Goal: Task Accomplishment & Management: Complete application form

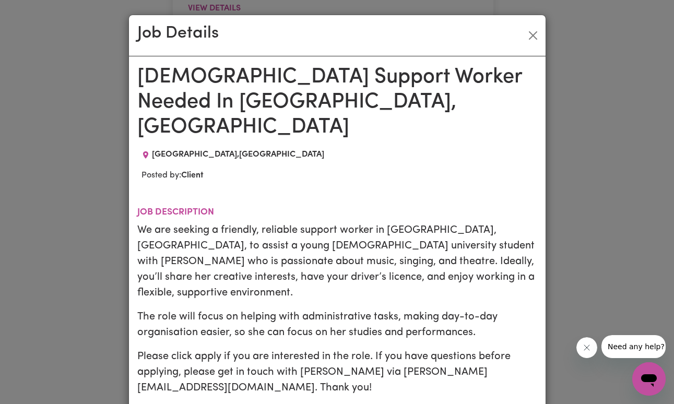
scroll to position [730, 0]
click at [527, 36] on button "Close" at bounding box center [533, 35] width 17 height 17
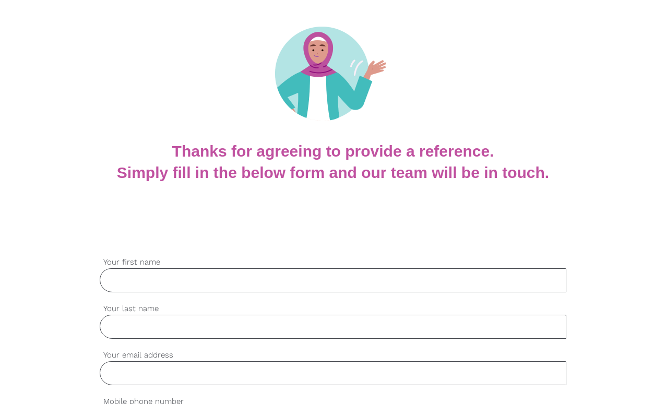
scroll to position [232, 0]
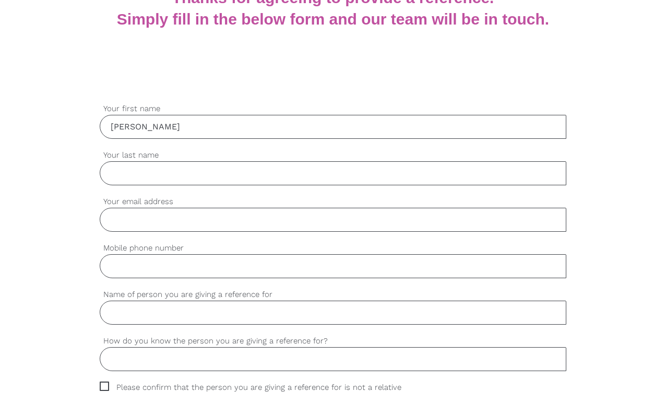
type input "[PERSON_NAME]"
type input "[EMAIL_ADDRESS][DOMAIN_NAME]"
type input "[PHONE_NUMBER]"
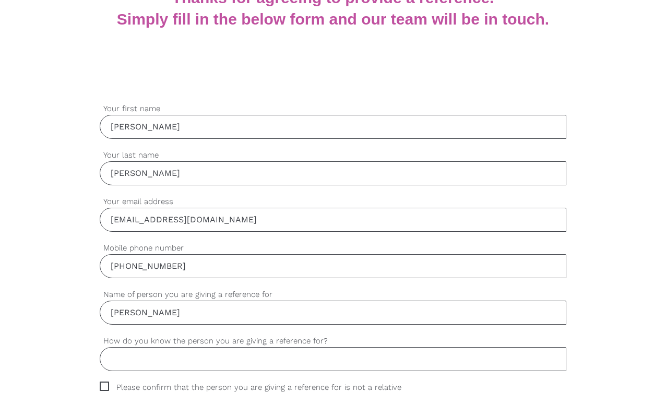
type input "[PERSON_NAME]"
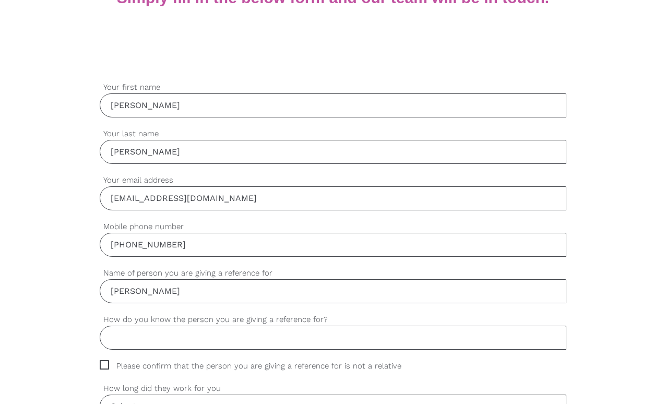
scroll to position [260, 0]
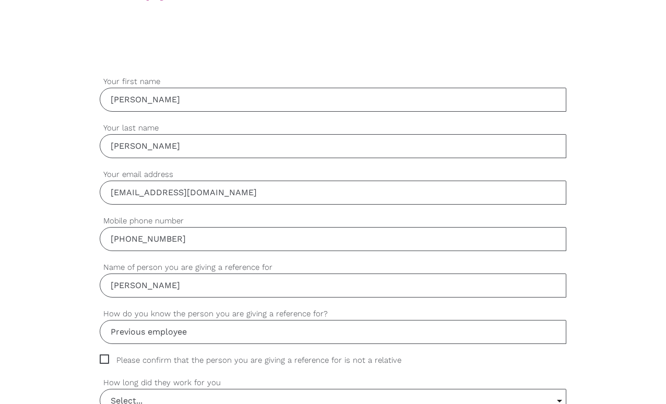
type input "Previous employee"
click at [106, 363] on span "Please confirm that the person you are giving a reference for is not a relative" at bounding box center [261, 361] width 322 height 12
click at [106, 361] on input "Please confirm that the person you are giving a reference for is not a relative" at bounding box center [103, 358] width 7 height 7
checkbox input "true"
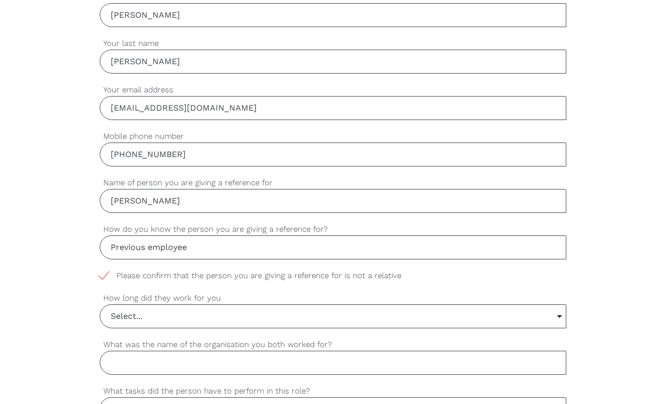
scroll to position [406, 0]
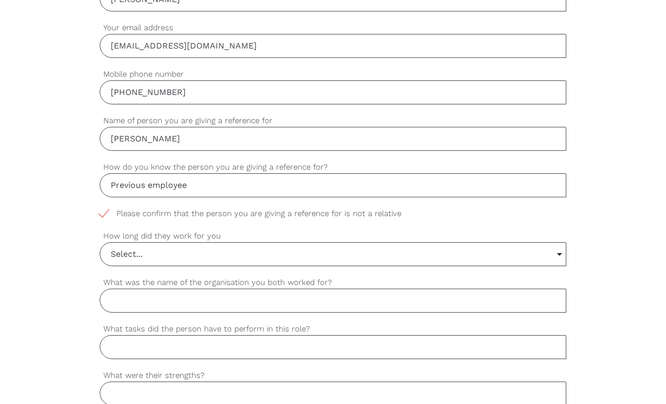
click at [149, 256] on input "Select..." at bounding box center [332, 254] width 465 height 23
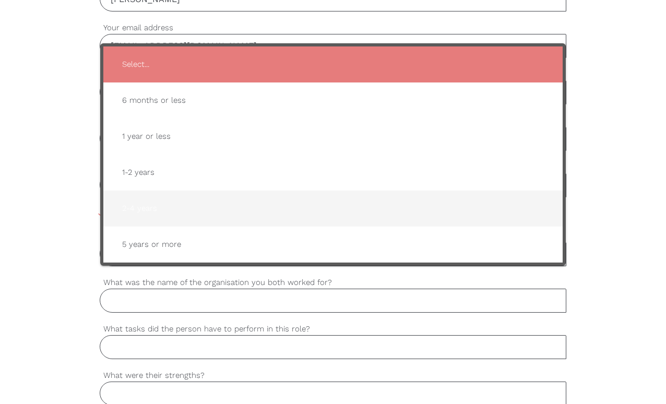
click at [153, 206] on span "2-4 years" at bounding box center [333, 209] width 438 height 26
type input "2-4 years"
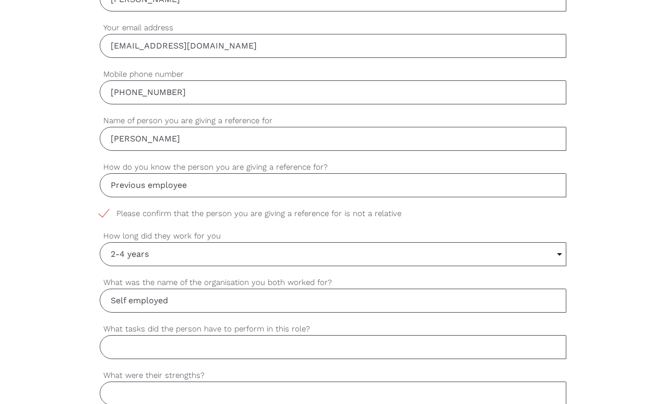
type input "Self employed"
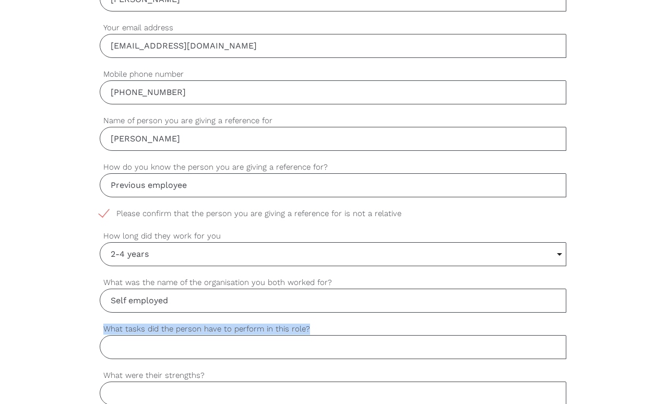
drag, startPoint x: 100, startPoint y: 333, endPoint x: 325, endPoint y: 324, distance: 225.3
click at [325, 324] on label "What tasks did the person have to perform in this role?" at bounding box center [333, 329] width 466 height 12
click at [325, 335] on input "What tasks did the person have to perform in this role?" at bounding box center [333, 347] width 466 height 24
drag, startPoint x: 310, startPoint y: 328, endPoint x: 133, endPoint y: 318, distance: 176.8
click at [133, 318] on div "settings [PERSON_NAME] Your first name settings [PERSON_NAME] Your last name se…" at bounding box center [333, 398] width 466 height 939
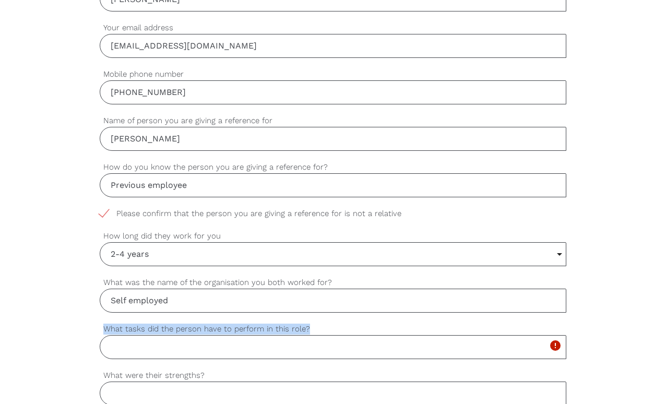
copy label "What tasks did the person have to perform in this role?"
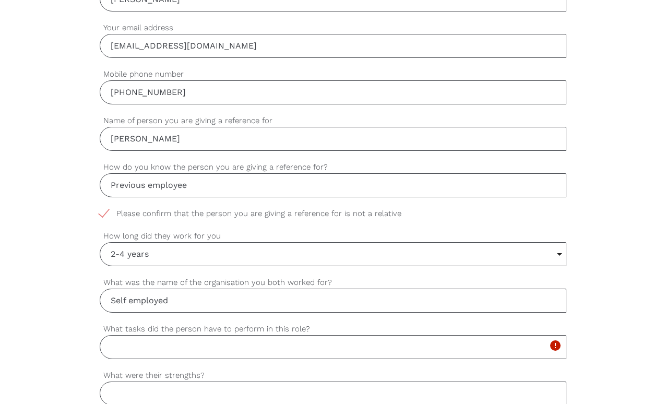
click at [164, 356] on input "What tasks did the person have to perform in this role?" at bounding box center [333, 347] width 466 height 24
paste input "[PERSON_NAME], we can confirm she provided structured learning and care for our…"
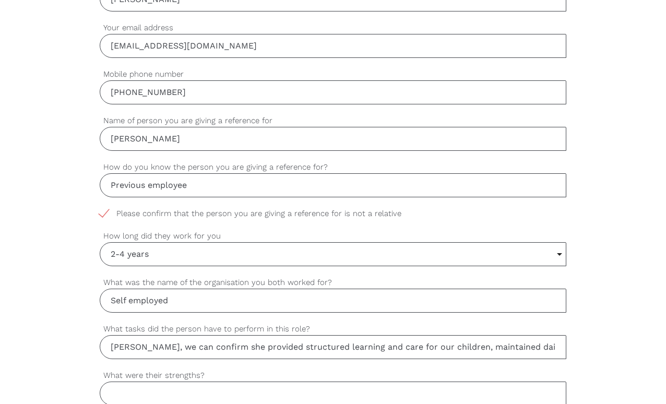
click at [112, 348] on input "[PERSON_NAME], we can confirm she provided structured learning and care for our…" at bounding box center [333, 347] width 466 height 24
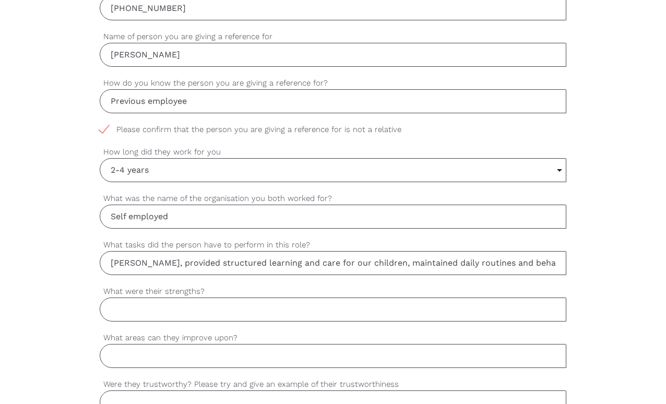
scroll to position [640, 0]
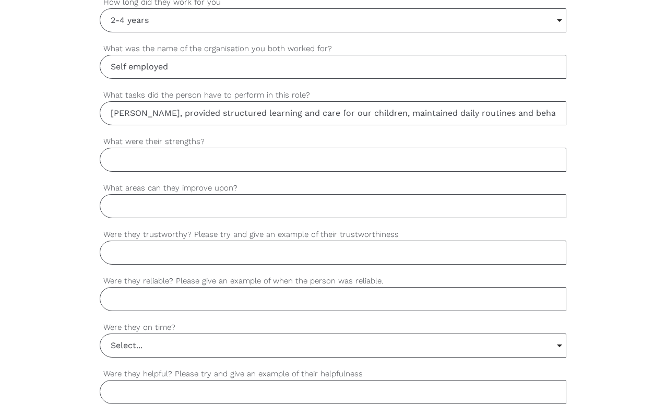
type input "[PERSON_NAME], provided structured learning and care for our children, maintain…"
drag, startPoint x: 104, startPoint y: 140, endPoint x: 204, endPoint y: 144, distance: 99.8
click at [206, 143] on label "What were their strengths?" at bounding box center [333, 142] width 466 height 12
click at [206, 148] on input "What were their strengths?" at bounding box center [333, 160] width 466 height 24
drag, startPoint x: 105, startPoint y: 139, endPoint x: 221, endPoint y: 143, distance: 116.0
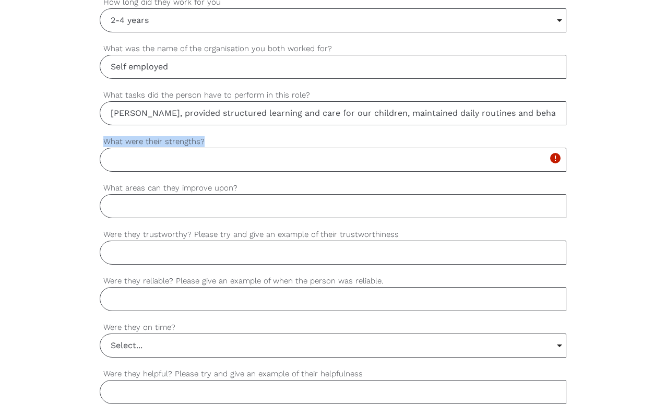
click at [221, 143] on label "What were their strengths?" at bounding box center [333, 142] width 466 height 12
click at [221, 148] on input "What were their strengths?" at bounding box center [333, 160] width 466 height 24
drag, startPoint x: 208, startPoint y: 143, endPoint x: 101, endPoint y: 144, distance: 107.1
click at [101, 144] on label "What were their strengths?" at bounding box center [333, 142] width 466 height 12
click at [101, 148] on input "What were their strengths?" at bounding box center [333, 160] width 466 height 24
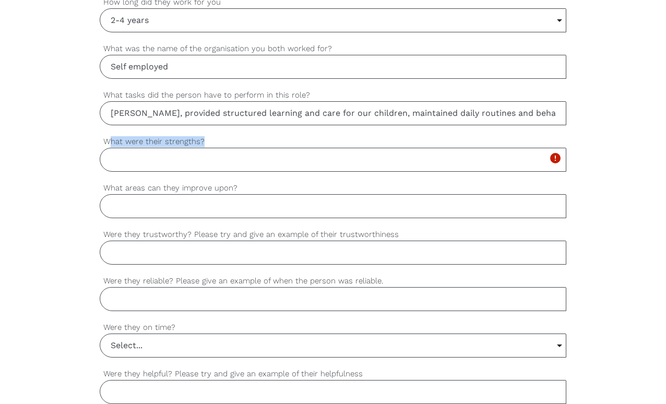
drag, startPoint x: 112, startPoint y: 143, endPoint x: 206, endPoint y: 144, distance: 94.0
click at [206, 144] on label "What were their strengths?" at bounding box center [333, 142] width 466 height 12
click at [206, 148] on input "What were their strengths?" at bounding box center [333, 160] width 466 height 24
click at [197, 143] on label "What were their strengths?" at bounding box center [333, 142] width 466 height 12
click at [197, 148] on input "What were their strengths?" at bounding box center [333, 160] width 466 height 24
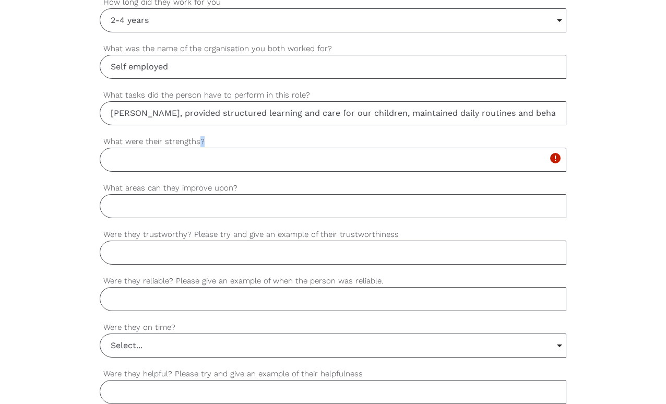
click at [198, 144] on label "What were their strengths?" at bounding box center [333, 142] width 466 height 12
click at [198, 148] on input "What were their strengths?" at bounding box center [333, 160] width 466 height 24
click at [198, 144] on label "What were their strengths?" at bounding box center [333, 142] width 466 height 12
click at [198, 148] on input "What were their strengths?" at bounding box center [333, 160] width 466 height 24
click at [197, 144] on label "What were their strengths?" at bounding box center [333, 142] width 466 height 12
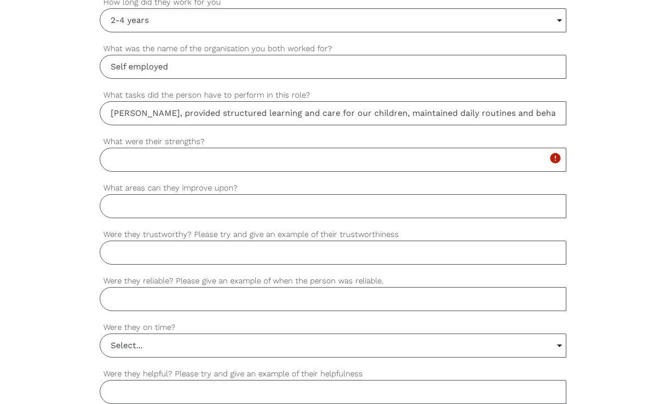
click at [197, 148] on input "What were their strengths?" at bounding box center [333, 160] width 466 height 24
click at [197, 144] on label "What were their strengths?" at bounding box center [333, 142] width 466 height 12
click at [197, 148] on input "What were their strengths?" at bounding box center [333, 160] width 466 height 24
click at [190, 159] on input "What were their strengths?" at bounding box center [333, 160] width 466 height 24
drag, startPoint x: 105, startPoint y: 184, endPoint x: 238, endPoint y: 190, distance: 133.3
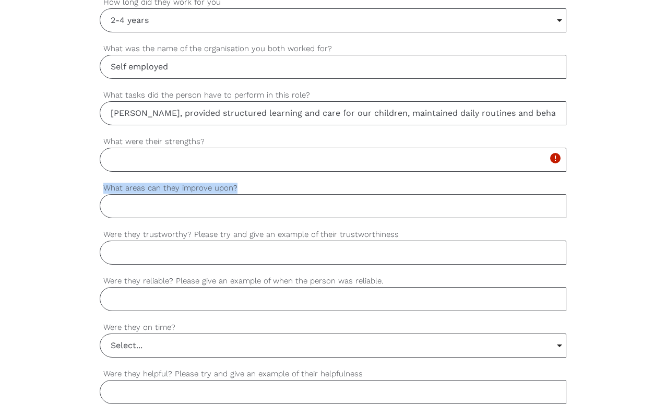
click at [238, 190] on label "What areas can they improve upon?" at bounding box center [333, 188] width 466 height 12
click at [238, 194] on input "What areas can they improve upon?" at bounding box center [333, 206] width 466 height 24
click at [199, 131] on div "settings Ifedayo, provided structured learning and care for our children, maint…" at bounding box center [333, 112] width 466 height 46
click at [193, 144] on label "What were their strengths?" at bounding box center [333, 142] width 466 height 12
click at [193, 148] on input "What were their strengths?" at bounding box center [333, 160] width 466 height 24
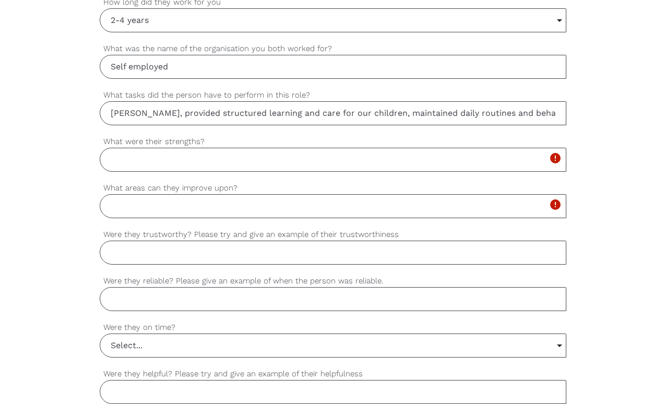
click at [212, 155] on input "What were their strengths?" at bounding box center [333, 160] width 466 height 24
drag, startPoint x: 106, startPoint y: 137, endPoint x: 207, endPoint y: 145, distance: 102.1
click at [207, 145] on label "What were their strengths?" at bounding box center [333, 142] width 466 height 12
click at [207, 148] on input "ccv" at bounding box center [333, 160] width 466 height 24
click at [200, 145] on label "What were their strengths?" at bounding box center [333, 142] width 466 height 12
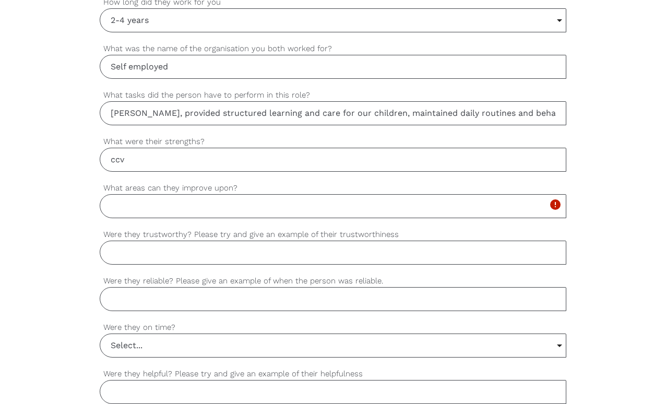
click at [200, 148] on input "ccv" at bounding box center [333, 160] width 466 height 24
click at [200, 145] on label "What were their strengths?" at bounding box center [333, 142] width 466 height 12
click at [200, 148] on input "ccv" at bounding box center [333, 160] width 466 height 24
click at [200, 145] on label "What were their strengths?" at bounding box center [333, 142] width 466 height 12
click at [200, 148] on input "ccv" at bounding box center [333, 160] width 466 height 24
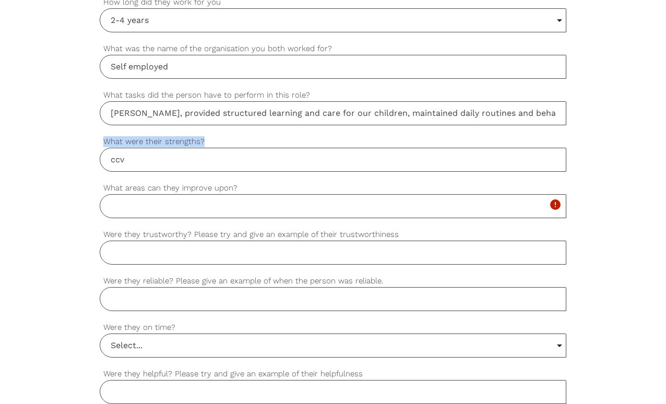
click at [200, 145] on label "What were their strengths?" at bounding box center [333, 142] width 466 height 12
click at [200, 148] on input "ccv" at bounding box center [333, 160] width 466 height 24
click at [200, 145] on label "What were their strengths?" at bounding box center [333, 142] width 466 height 12
click at [200, 148] on input "ccv" at bounding box center [333, 160] width 466 height 24
click at [198, 144] on label "What were their strengths?" at bounding box center [333, 142] width 466 height 12
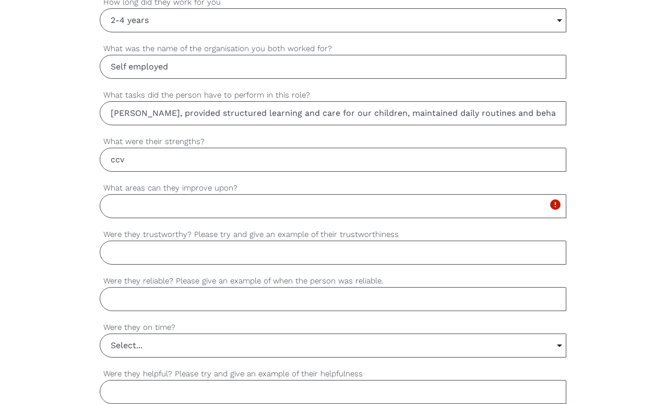
click at [198, 148] on input "ccv" at bounding box center [333, 160] width 466 height 24
click at [198, 145] on label "What were their strengths?" at bounding box center [333, 142] width 466 height 12
click at [198, 148] on input "ccv" at bounding box center [333, 160] width 466 height 24
click at [198, 145] on label "What were their strengths?" at bounding box center [333, 142] width 466 height 12
click at [198, 148] on input "ccv" at bounding box center [333, 160] width 466 height 24
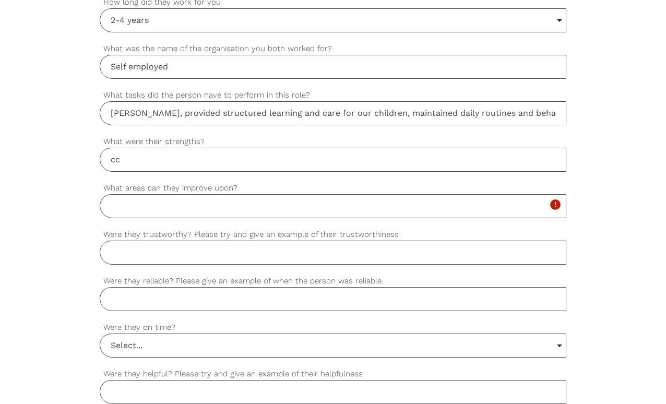
type input "c"
paste input "[PERSON_NAME]’s greatest strengths were her patience, reliability, and warmth i…"
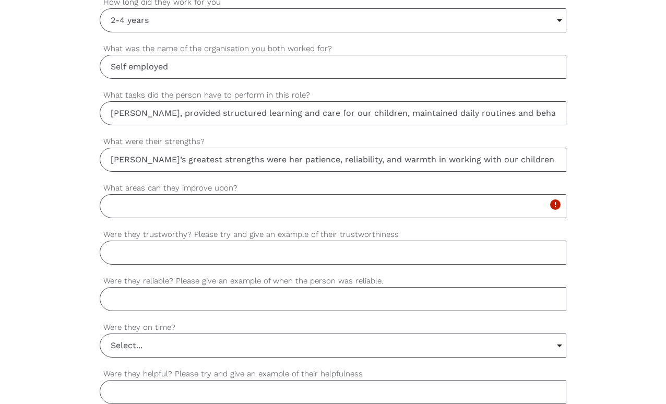
click at [108, 160] on input "[PERSON_NAME]’s greatest strengths were her patience, reliability, and warmth i…" at bounding box center [333, 160] width 466 height 24
type input "[PERSON_NAME]’s greatest strengths were her patience, reliability, and warmth i…"
click at [155, 213] on input "What areas can they improve upon?" at bounding box center [333, 206] width 466 height 24
paste input "[PERSON_NAME] was a wonderful support to our children and family. The only area…"
type input "[PERSON_NAME] was a wonderful support to our children and family. The only area…"
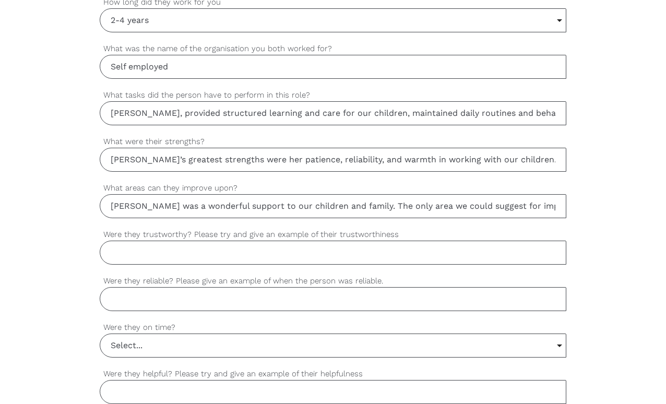
click at [195, 254] on input "Were they trustworthy? Please try and give an example of their trustworthiness" at bounding box center [333, 253] width 466 height 24
paste input "Yes, [PERSON_NAME] was very trustworthy. We could rely on her completely with t…"
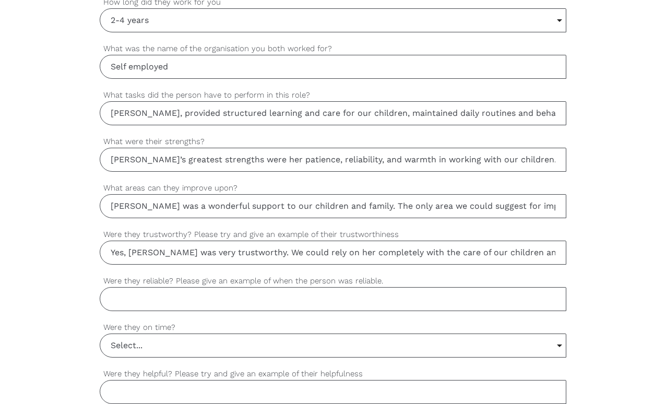
type input "Yes, [PERSON_NAME] was very trustworthy. We could rely on her completely with t…"
click at [195, 307] on input "Were they reliable? Please give an example of when the person was reliable." at bounding box center [333, 299] width 466 height 24
paste input "Yes, [PERSON_NAME] was extremely reliable. She consistently arrived on time, ma…"
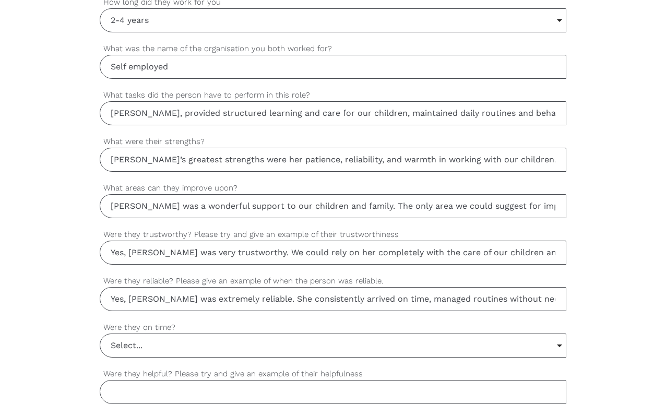
type input "Yes, [PERSON_NAME] was extremely reliable. She consistently arrived on time, ma…"
click at [147, 349] on input "Select..." at bounding box center [332, 345] width 465 height 23
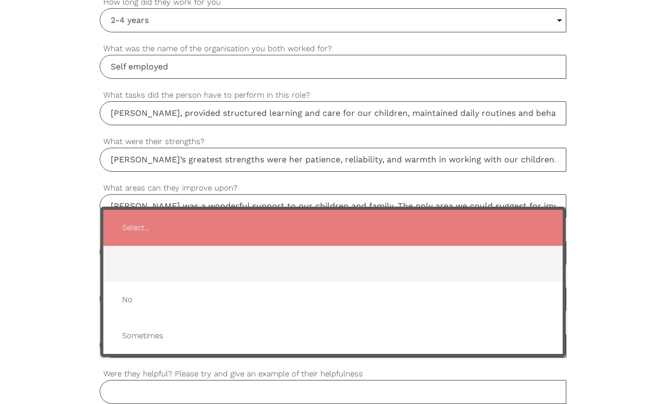
click at [155, 270] on span "Yes" at bounding box center [333, 264] width 438 height 26
type input "Yes"
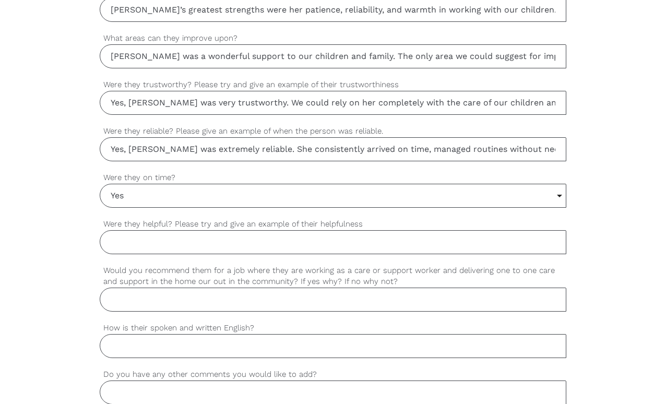
scroll to position [874, 0]
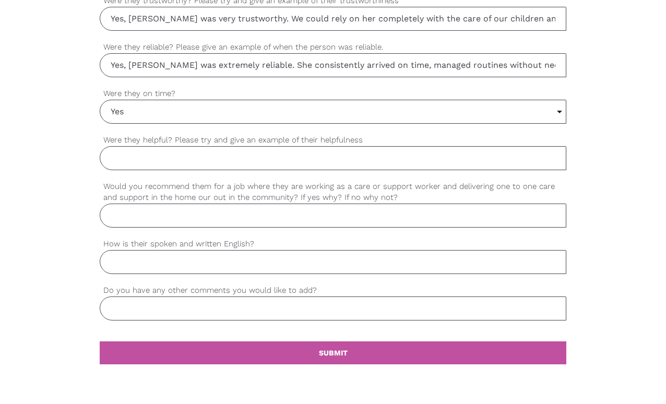
click at [183, 163] on input "Were they helpful? Please try and give an example of their helpfulness" at bounding box center [333, 158] width 466 height 24
paste input "Yes, [PERSON_NAME] was very helpful in every aspect of her role. She not only c…"
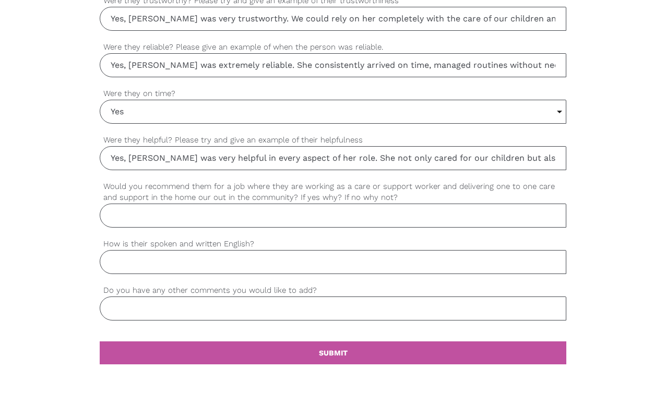
type input "Yes, [PERSON_NAME] was very helpful in every aspect of her role. She not only c…"
click at [177, 214] on input "Would you recommend them for a job where they are working as a care or support …" at bounding box center [333, 216] width 466 height 24
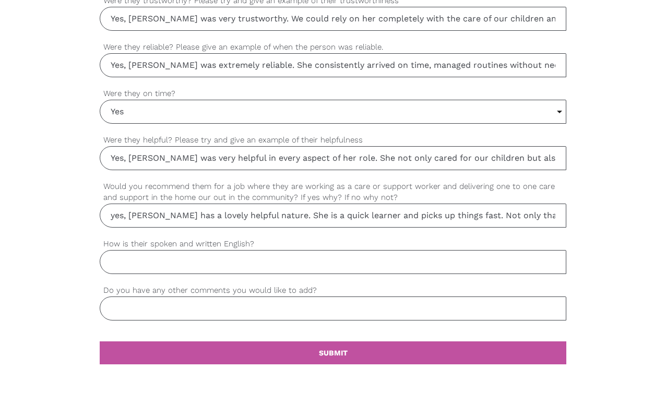
type input "yes, [PERSON_NAME] has a lovely helpful nature. She is a quick learner and pick…"
click at [227, 268] on input "How is their spoken and written English?" at bounding box center [333, 262] width 466 height 24
type input "F"
type input "Amazing"
click at [192, 311] on input "Do you have any other comments you would like to add?" at bounding box center [333, 309] width 466 height 24
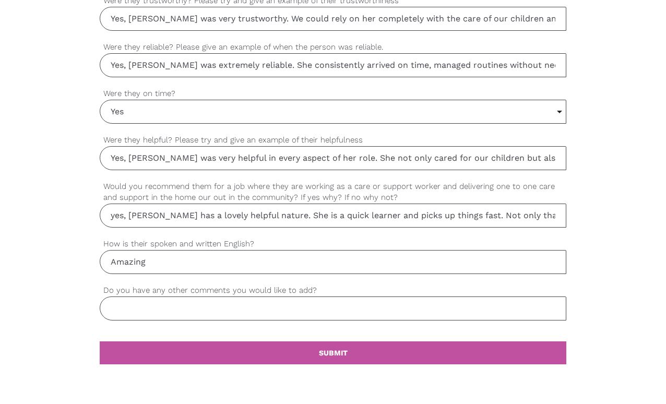
type input "w"
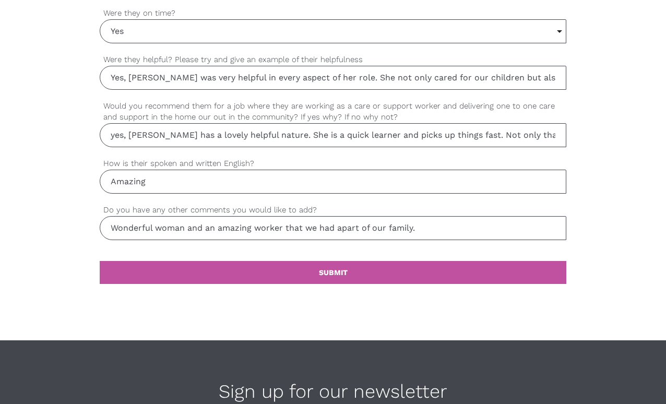
scroll to position [1046, 0]
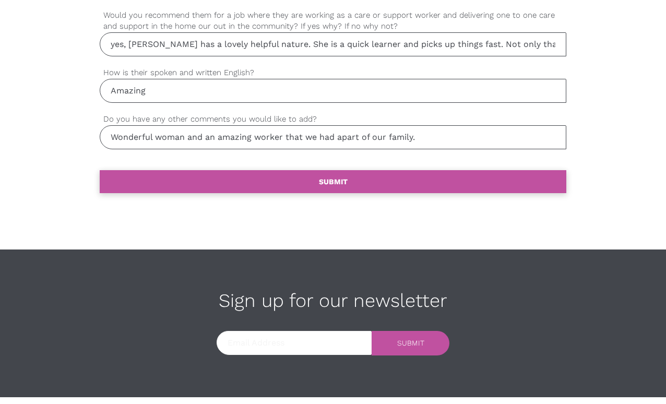
type input "Wonderful woman and an amazing worker that we had apart of our family."
click at [273, 183] on link "settings SUBMIT" at bounding box center [333, 181] width 466 height 23
